Goal: Obtain resource: Download file/media

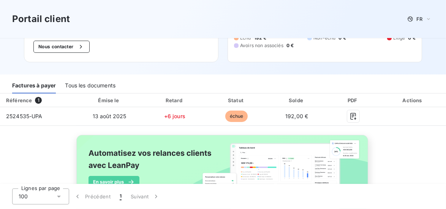
scroll to position [68, 0]
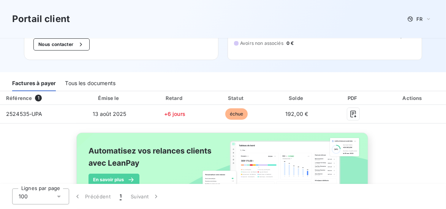
click at [82, 78] on div "Tous les documents" at bounding box center [90, 83] width 50 height 16
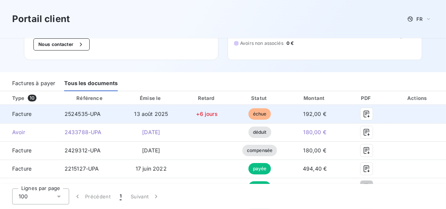
scroll to position [67, 0]
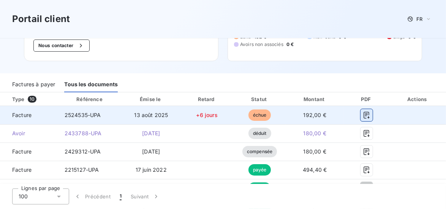
click at [364, 111] on icon "button" at bounding box center [367, 115] width 8 height 8
